Goal: Navigation & Orientation: Find specific page/section

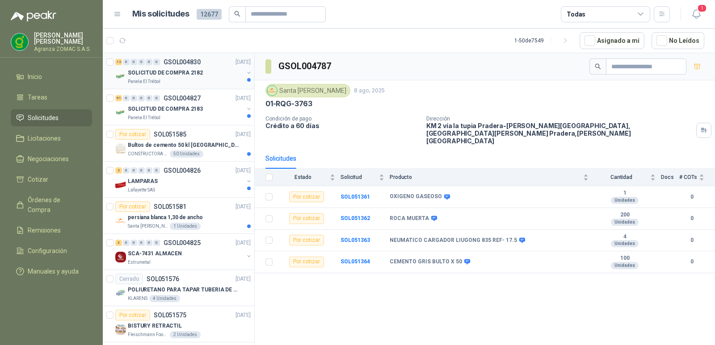
click at [202, 72] on div "SOLICITUD DE COMPRA 2182" at bounding box center [186, 72] width 116 height 11
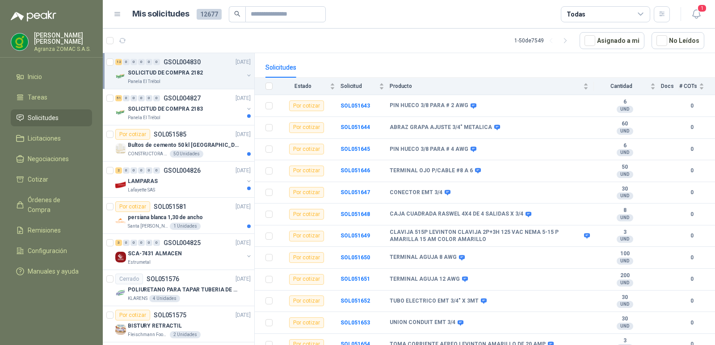
scroll to position [89, 0]
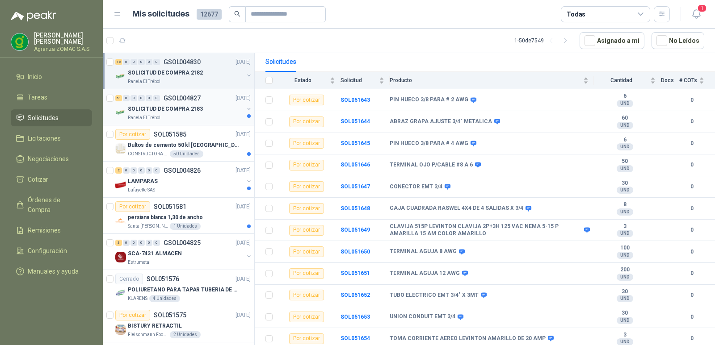
click at [193, 98] on p "GSOL004827" at bounding box center [182, 98] width 37 height 6
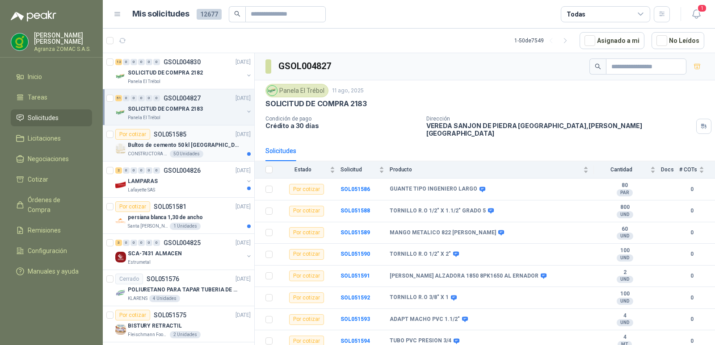
click at [212, 146] on p "Bultos de cemento 50 kl San Marcos" at bounding box center [183, 145] width 111 height 8
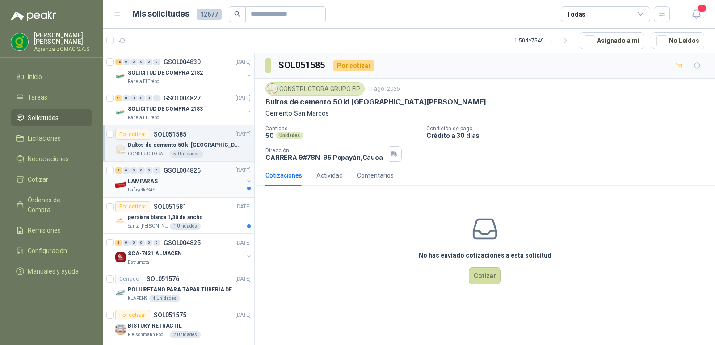
click at [211, 184] on div "LAMPARAS" at bounding box center [186, 181] width 116 height 11
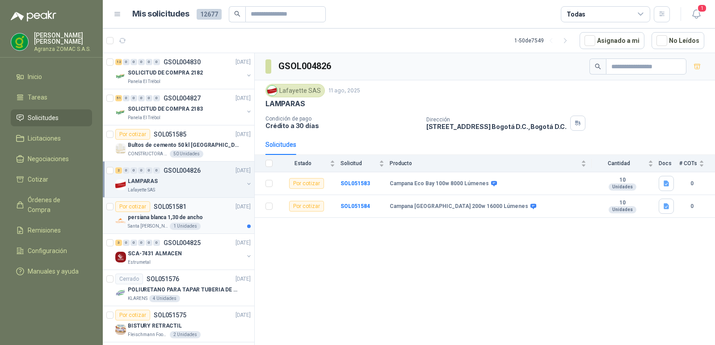
click at [206, 227] on div "Santa Anita Napoles 1 Unidades" at bounding box center [189, 226] width 123 height 7
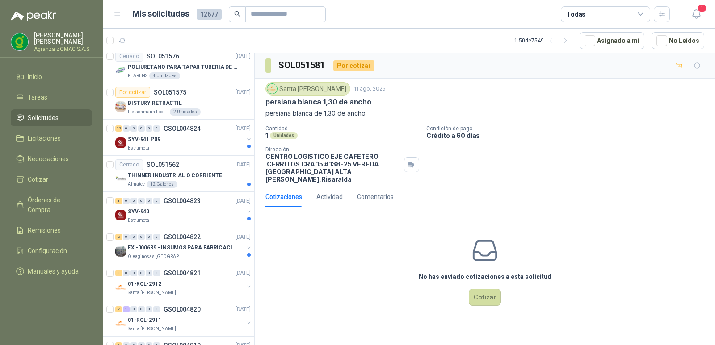
scroll to position [232, 0]
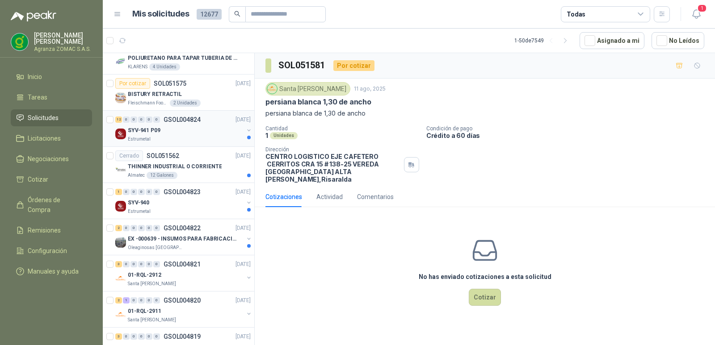
click at [211, 124] on div "12 0 0 0 0 0 GSOL004824 11/08/25" at bounding box center [183, 119] width 137 height 11
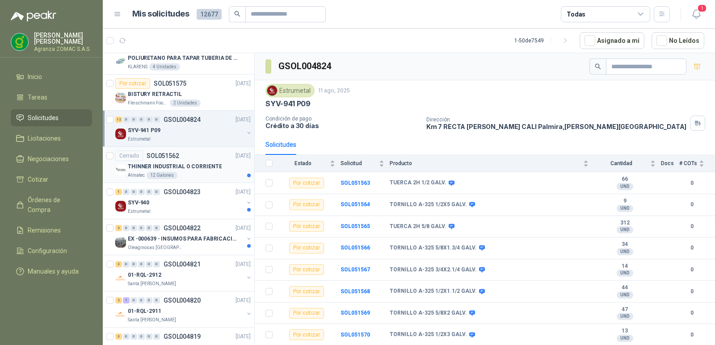
click at [200, 167] on p "THINNER INDUSTRIAL O CORRIENTE" at bounding box center [175, 167] width 94 height 8
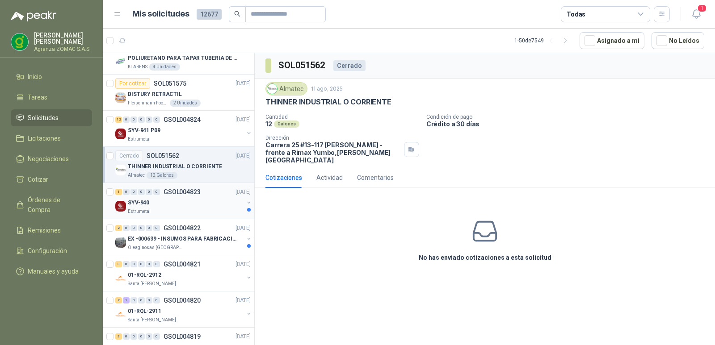
click at [210, 205] on div "SYV-940" at bounding box center [186, 203] width 116 height 11
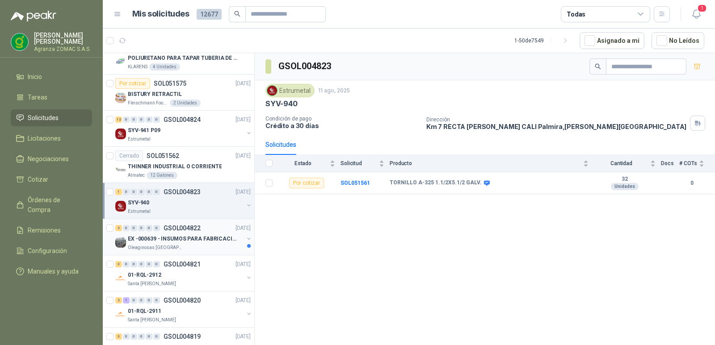
click at [212, 248] on div "Oleaginosas [GEOGRAPHIC_DATA]" at bounding box center [186, 247] width 116 height 7
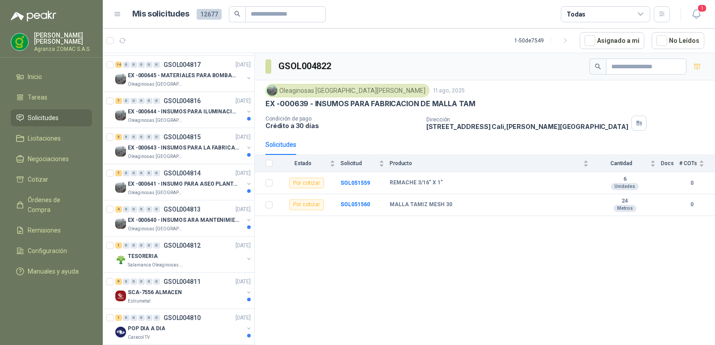
scroll to position [585, 0]
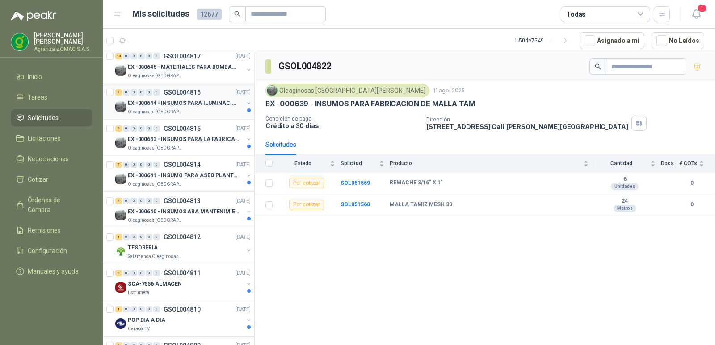
click at [213, 102] on p "EX -000644 - INSUMOS PARA ILUMINACIONN ZONA DE CLA" at bounding box center [183, 103] width 111 height 8
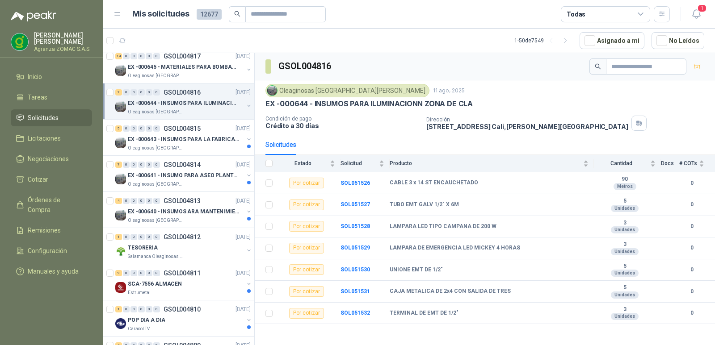
scroll to position [596, 0]
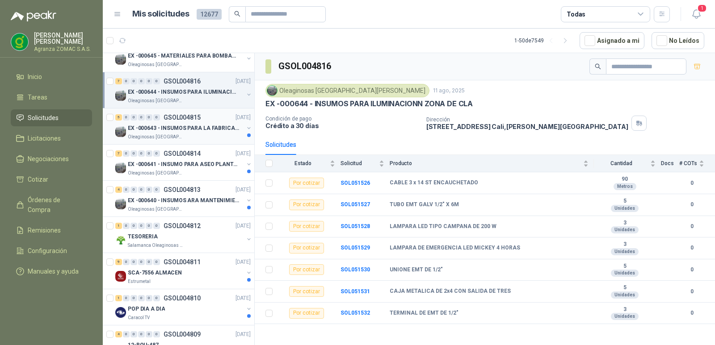
click at [218, 125] on p "EX -000643 - INSUMOS PARA LA FABRICACION DE PLATAF" at bounding box center [183, 128] width 111 height 8
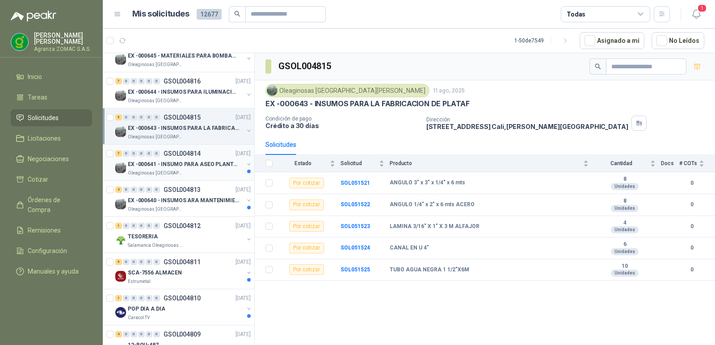
click at [205, 164] on p "EX -000641 - INSUMO PARA ASEO PLANTA EXTRACTORA" at bounding box center [183, 164] width 111 height 8
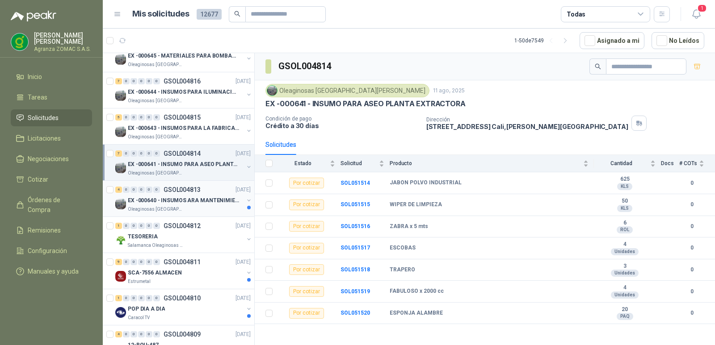
click at [202, 201] on p "EX -000640 - INSUMOS ARA MANTENIMIENTO MECANICO" at bounding box center [183, 201] width 111 height 8
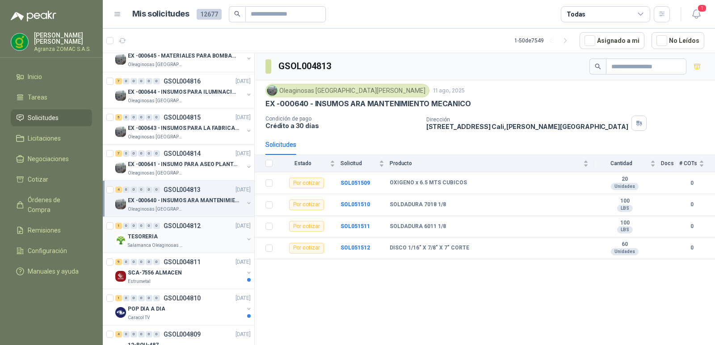
click at [213, 242] on div "TESORERIA" at bounding box center [186, 236] width 116 height 11
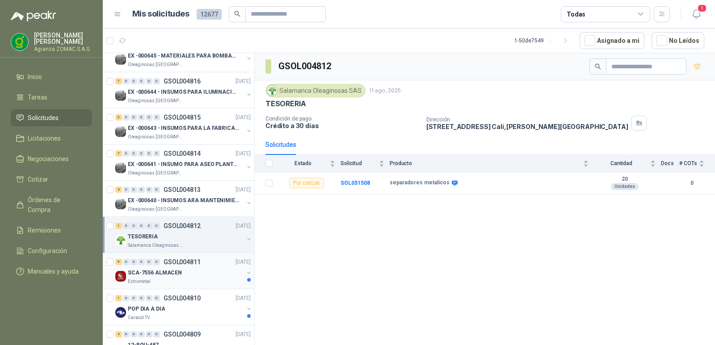
click at [212, 272] on div "SCA-7556 ALMACEN" at bounding box center [186, 273] width 116 height 11
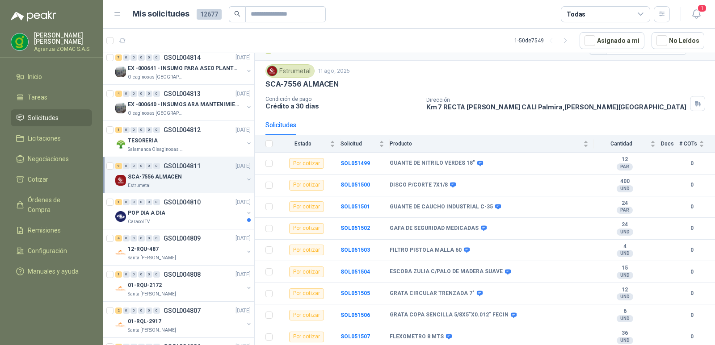
scroll to position [732, 0]
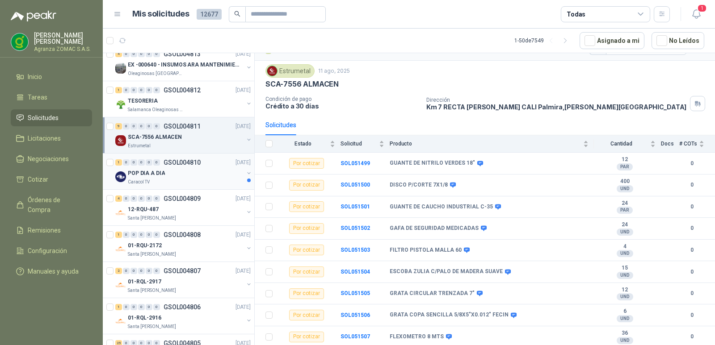
click at [223, 178] on div "POP DIA A DIA" at bounding box center [186, 173] width 116 height 11
